Goal: Task Accomplishment & Management: Manage account settings

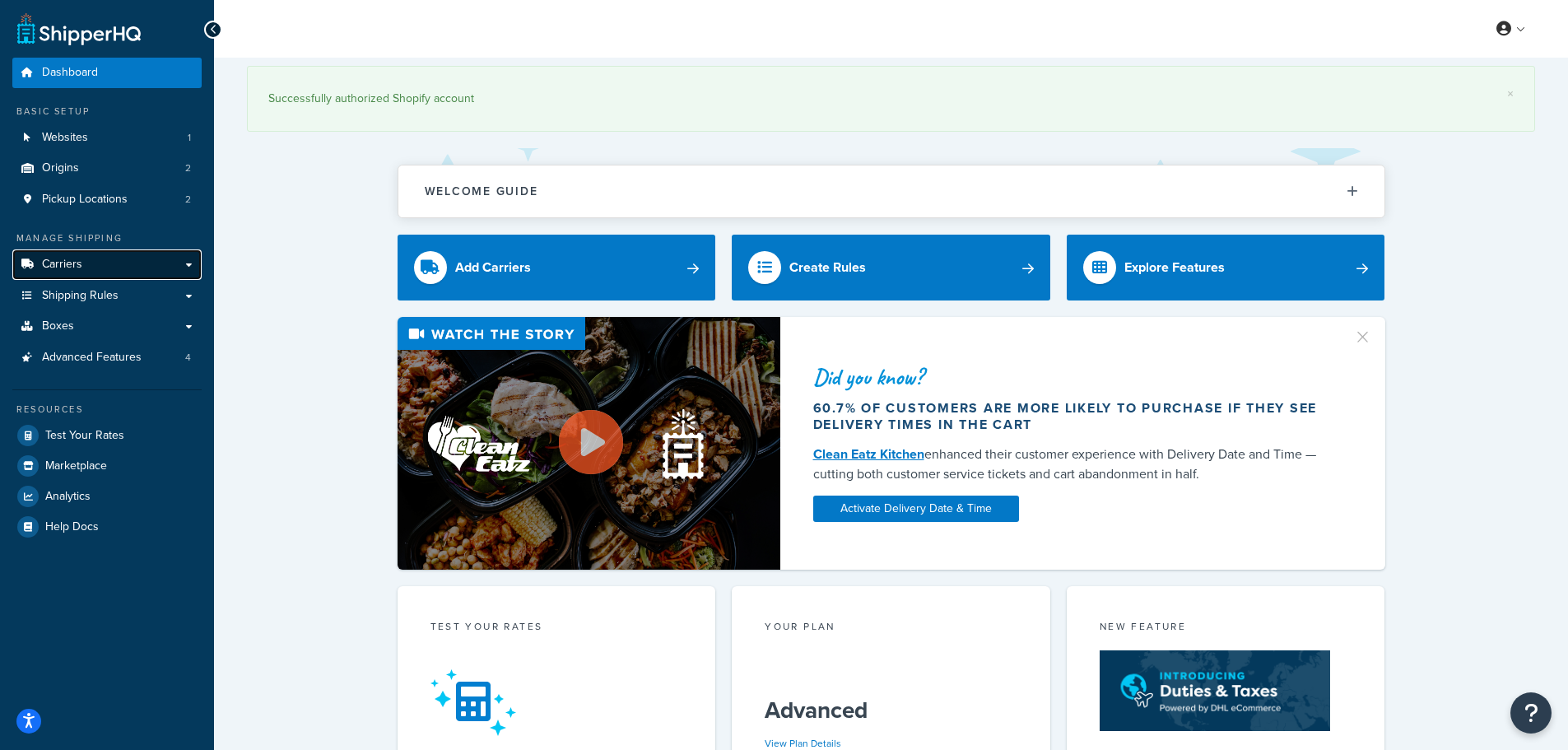
click at [63, 266] on span "Carriers" at bounding box center [62, 264] width 40 height 14
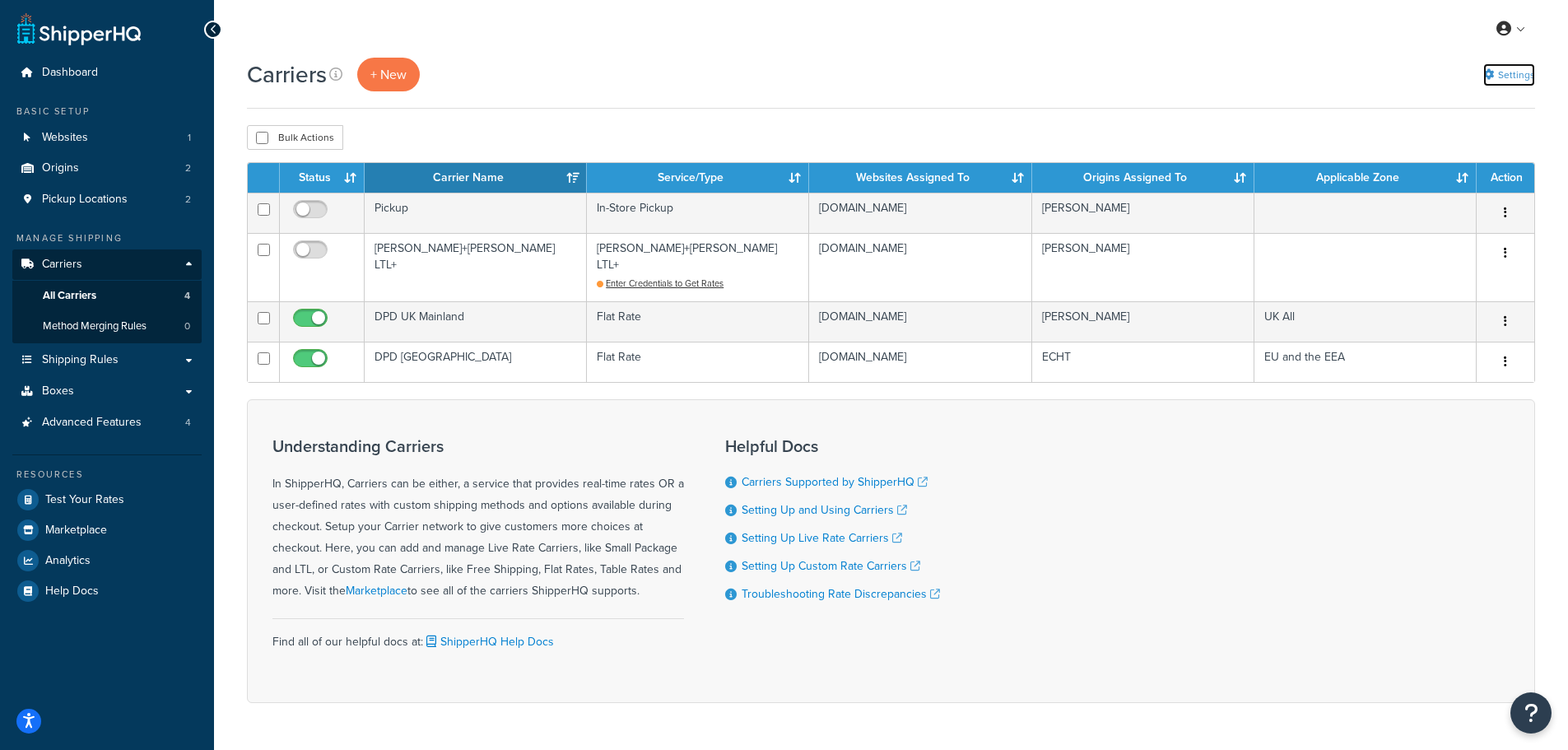
click at [1502, 75] on link "Settings" at bounding box center [1509, 75] width 52 height 23
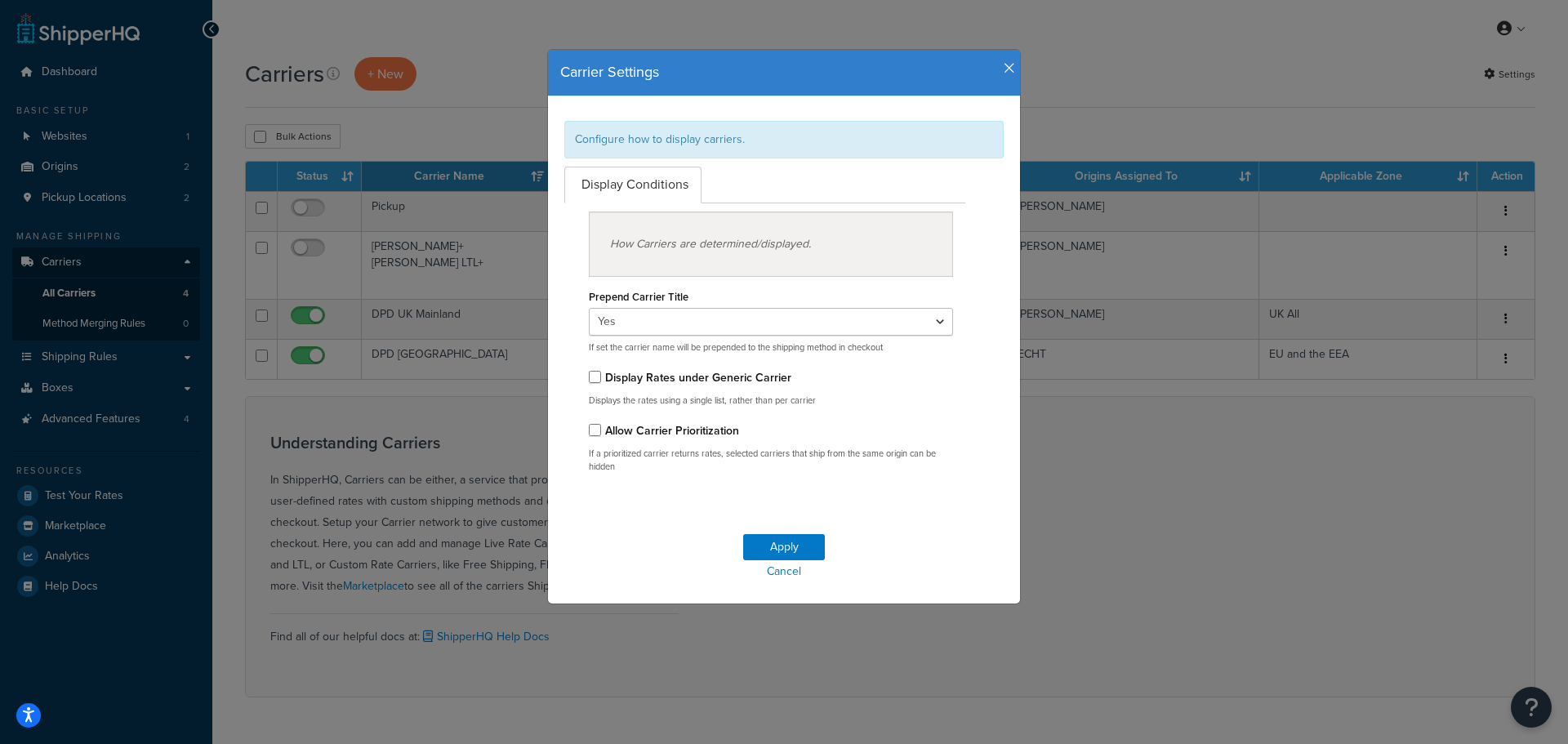
drag, startPoint x: 665, startPoint y: 69, endPoint x: 527, endPoint y: 111, distance: 144.2
click at [527, 111] on div "Carrier Settings Configure how to display carriers. Display Conditions How Carr…" at bounding box center [784, 372] width 1568 height 744
click at [1004, 65] on icon "button" at bounding box center [1009, 69] width 12 height 14
